Goal: Information Seeking & Learning: Learn about a topic

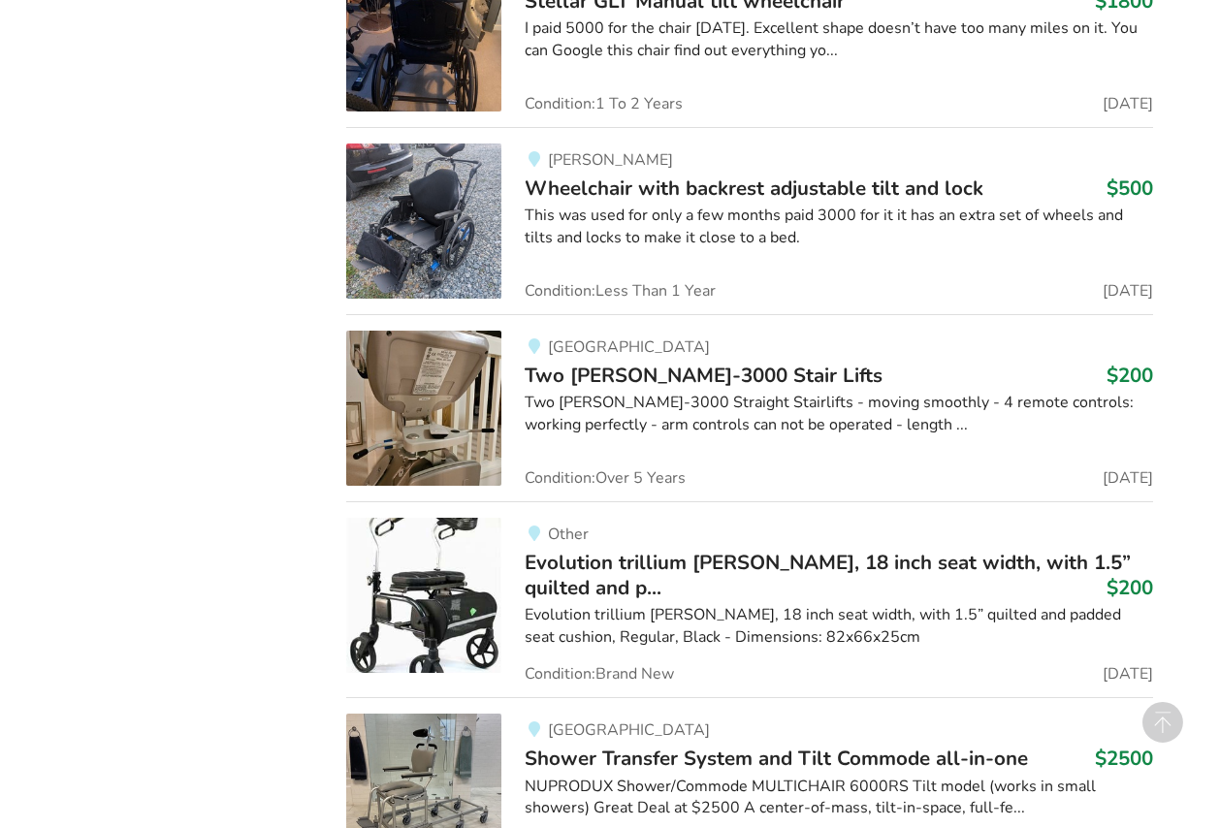
scroll to position [1745, 0]
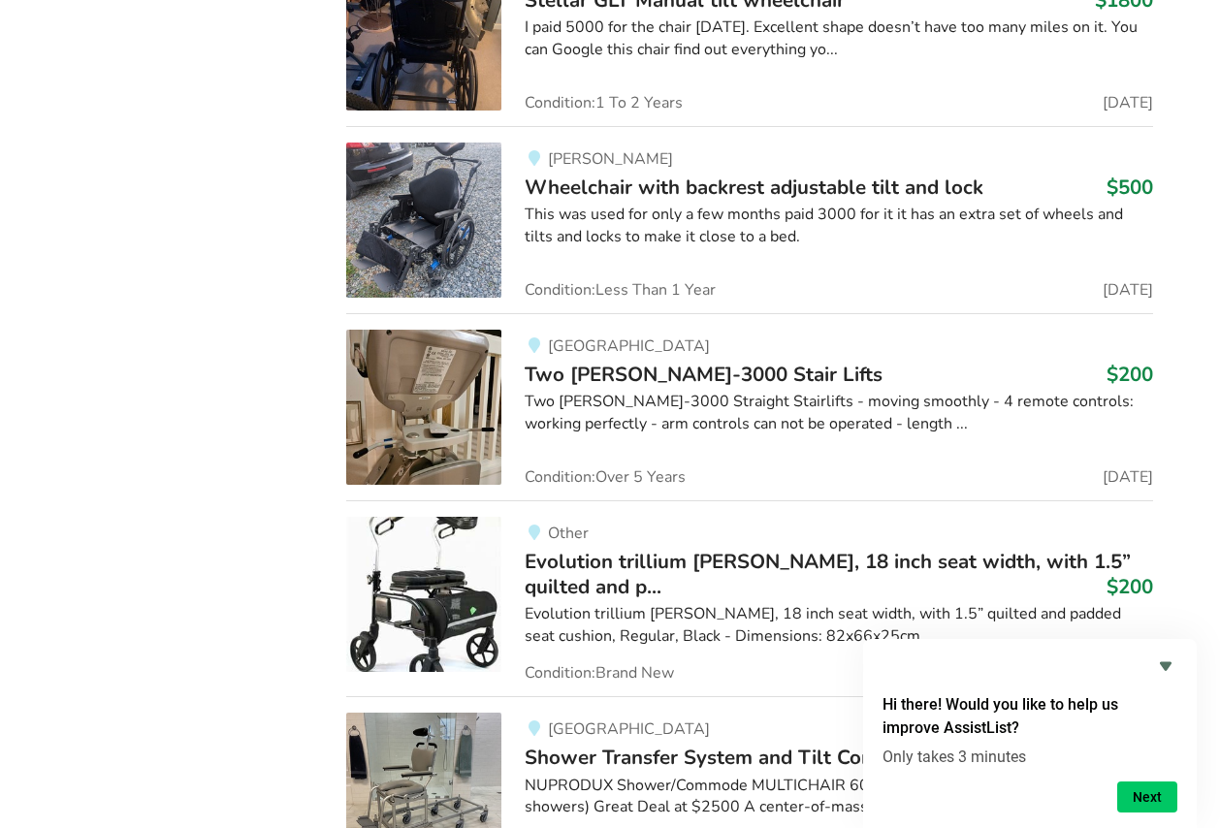
click at [439, 604] on img at bounding box center [423, 594] width 155 height 155
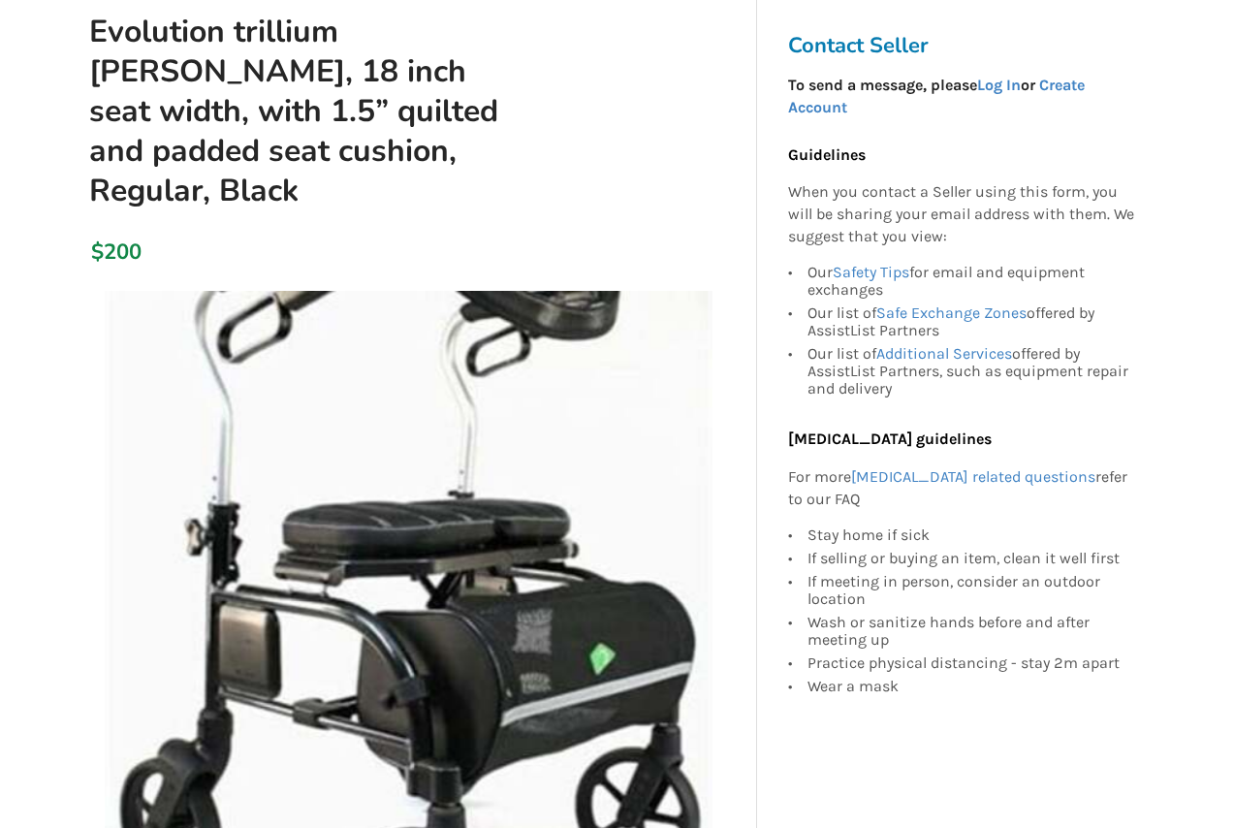
scroll to position [291, 0]
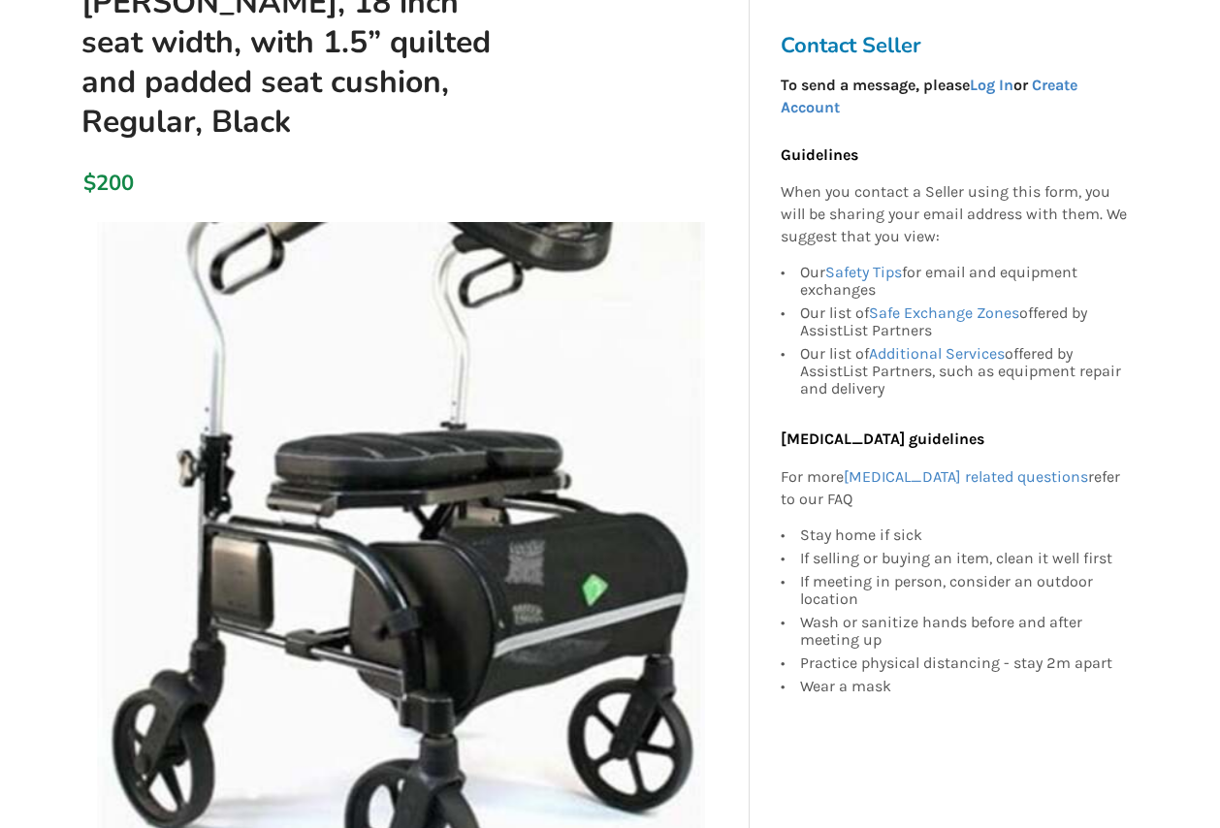
click at [528, 577] on img at bounding box center [401, 526] width 608 height 608
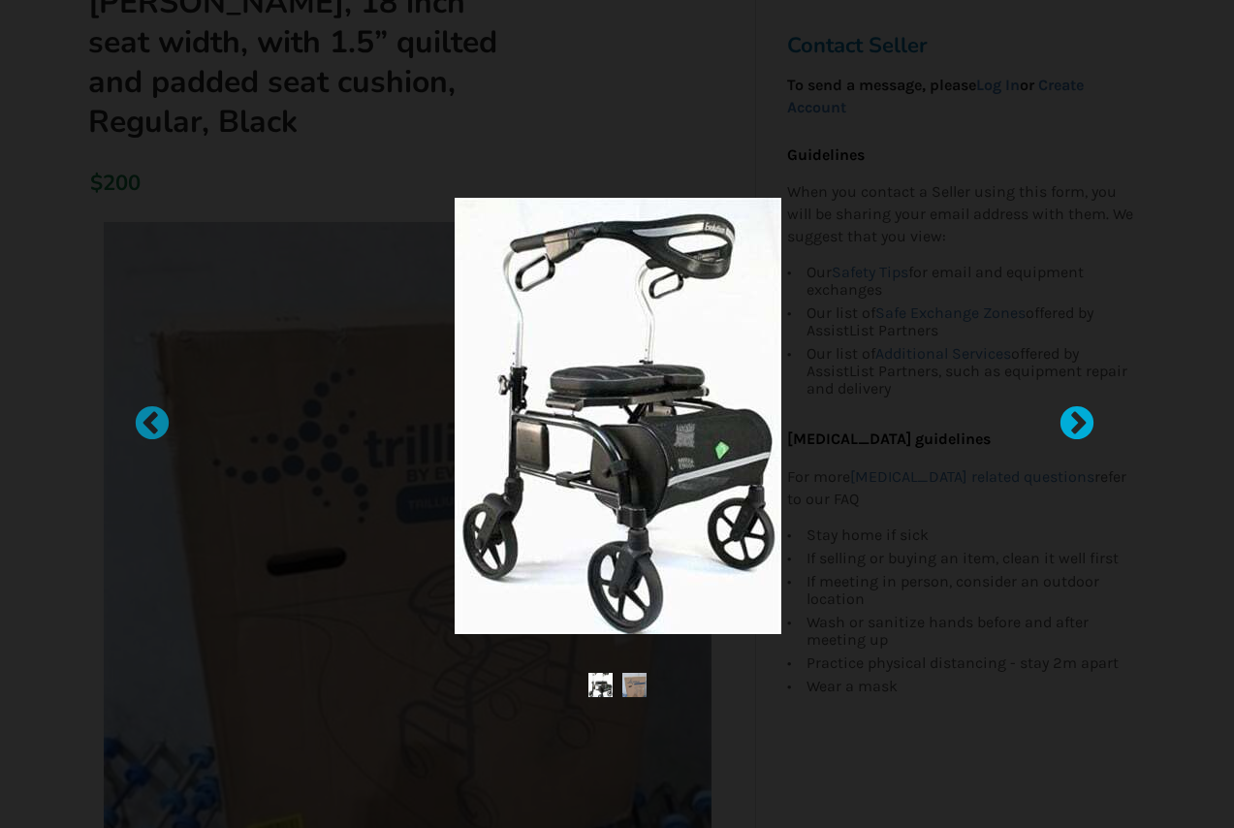
click at [1077, 416] on div at bounding box center [1067, 413] width 19 height 19
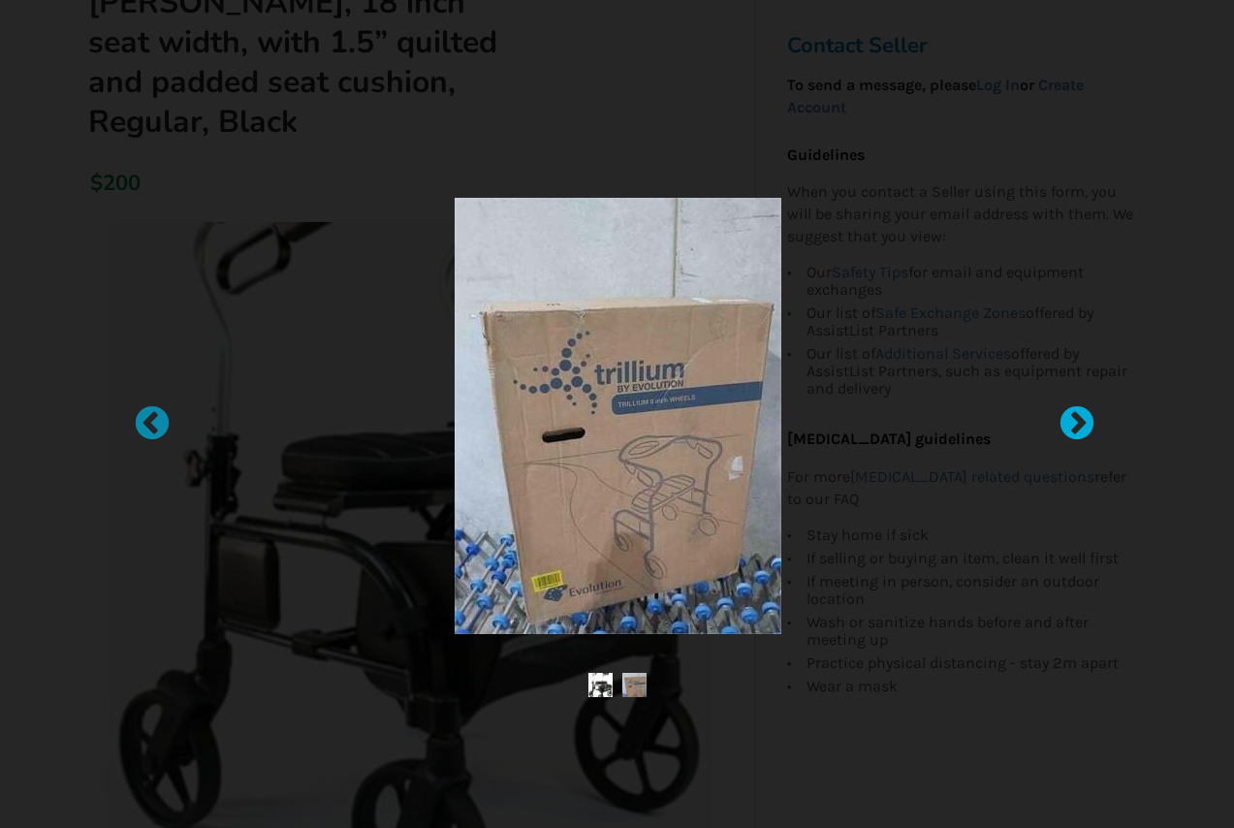
click at [1077, 416] on div at bounding box center [1067, 413] width 19 height 19
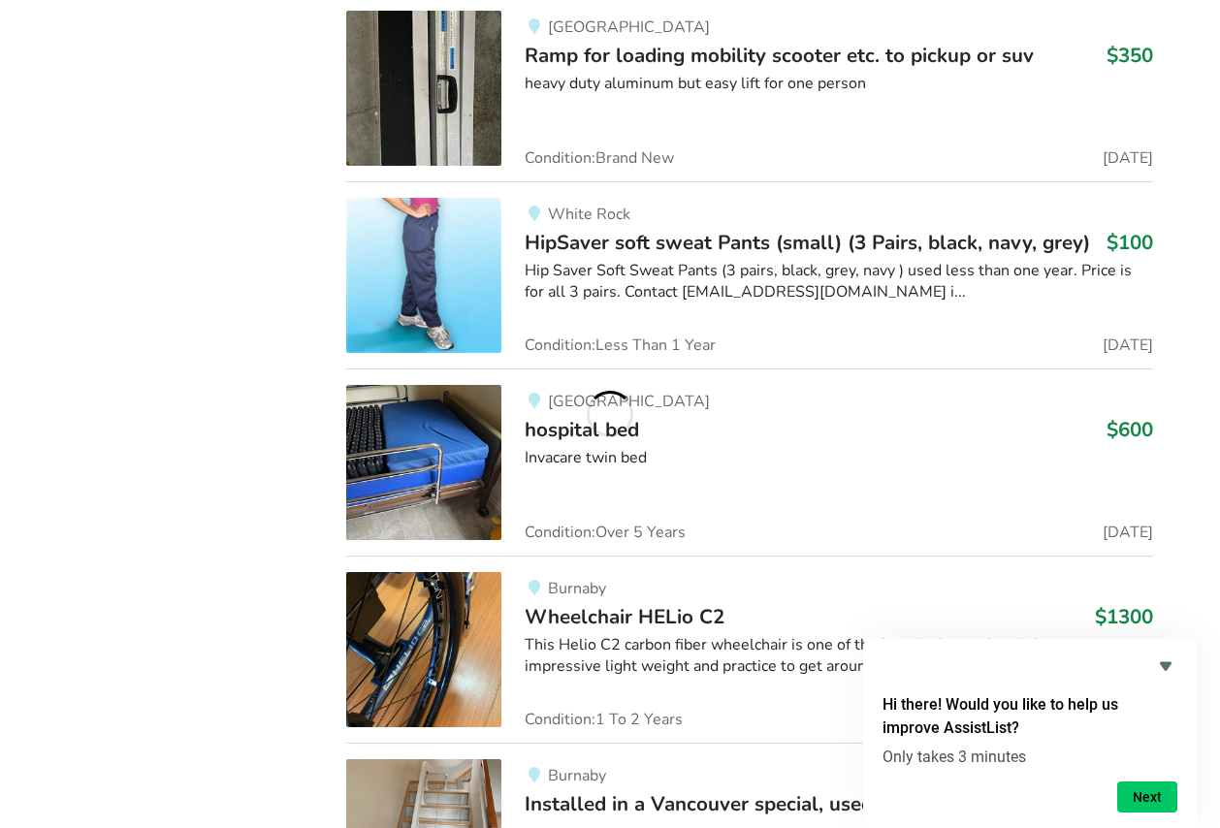
scroll to position [11701, 0]
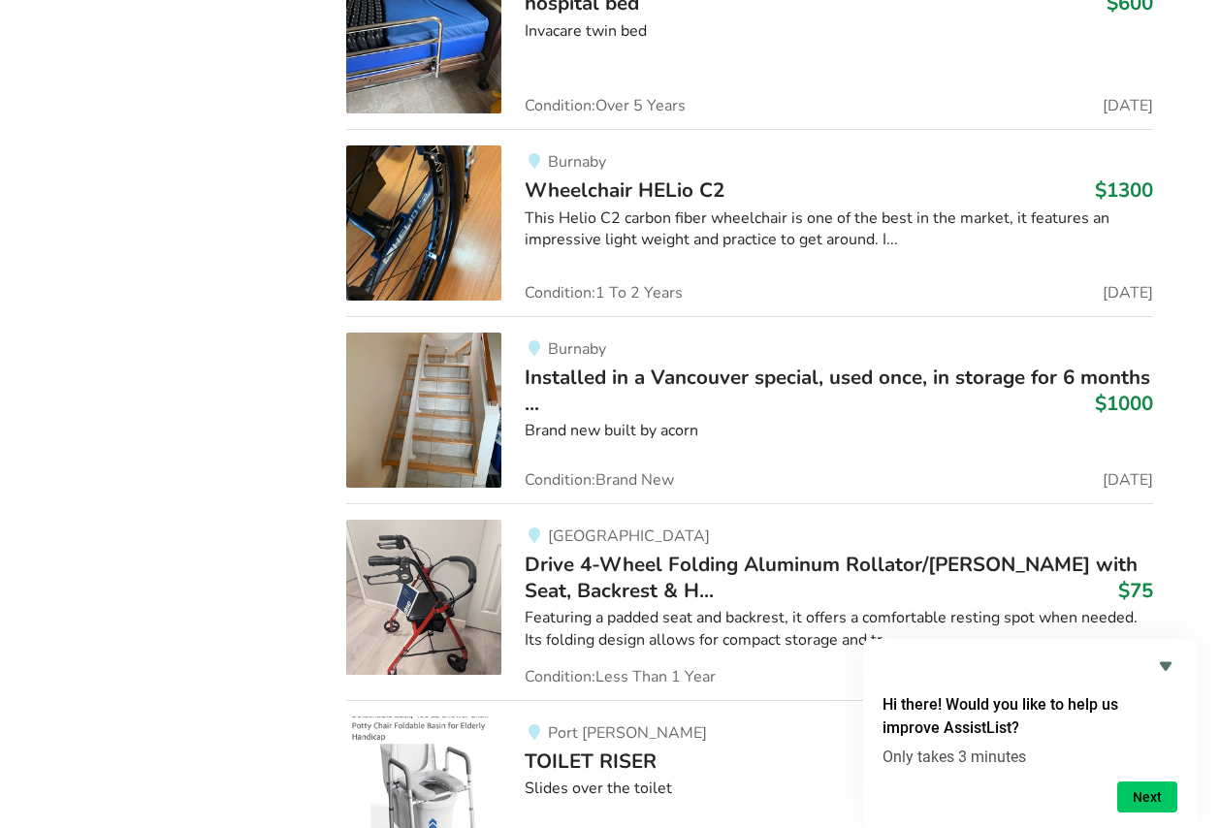
click at [432, 615] on img at bounding box center [423, 597] width 155 height 155
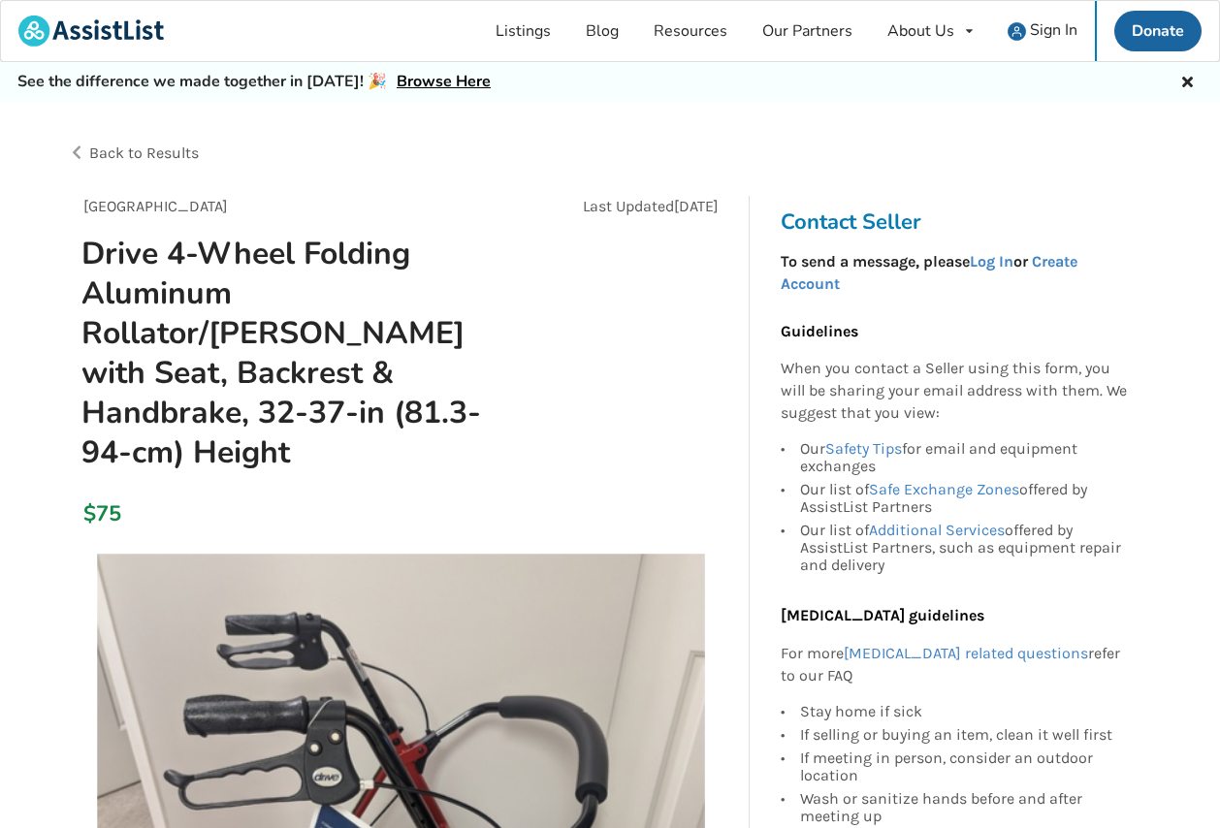
scroll to position [485, 0]
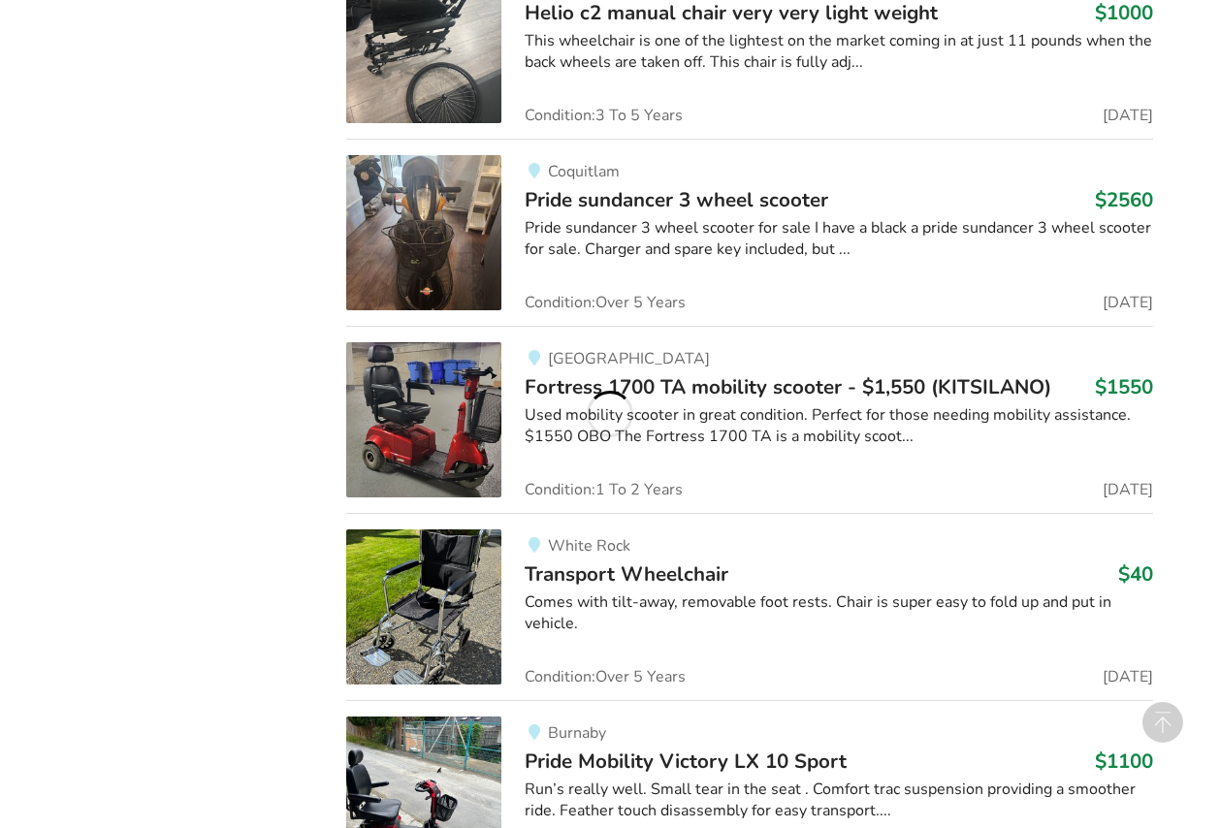
scroll to position [7745, 0]
